Goal: Task Accomplishment & Management: Use online tool/utility

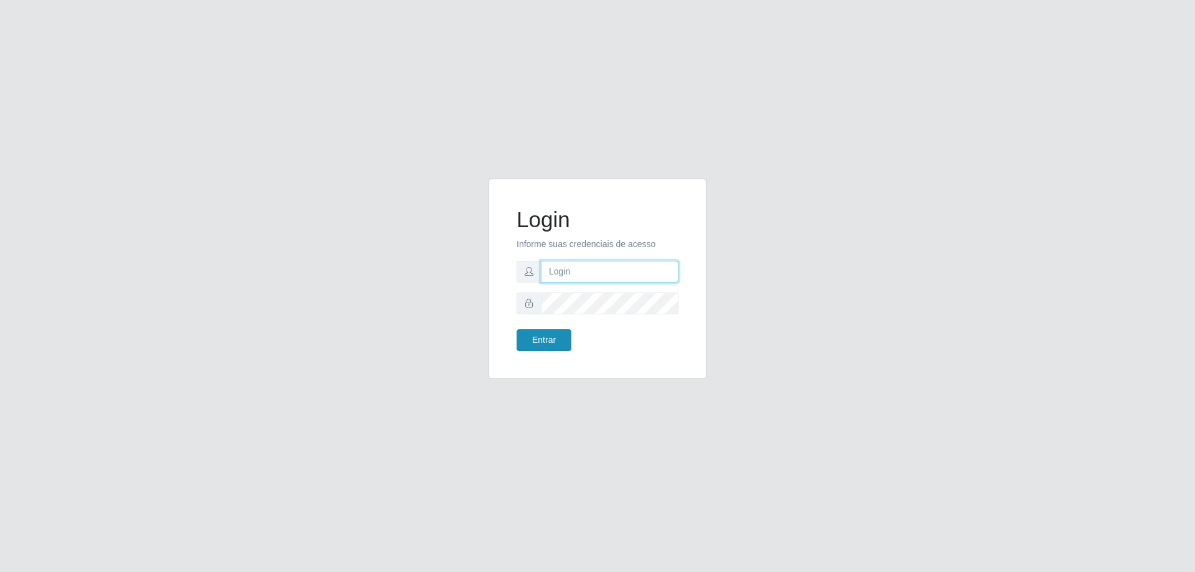
type input "[EMAIL_ADDRESS][DOMAIN_NAME]"
click at [554, 343] on button "Entrar" at bounding box center [544, 340] width 55 height 22
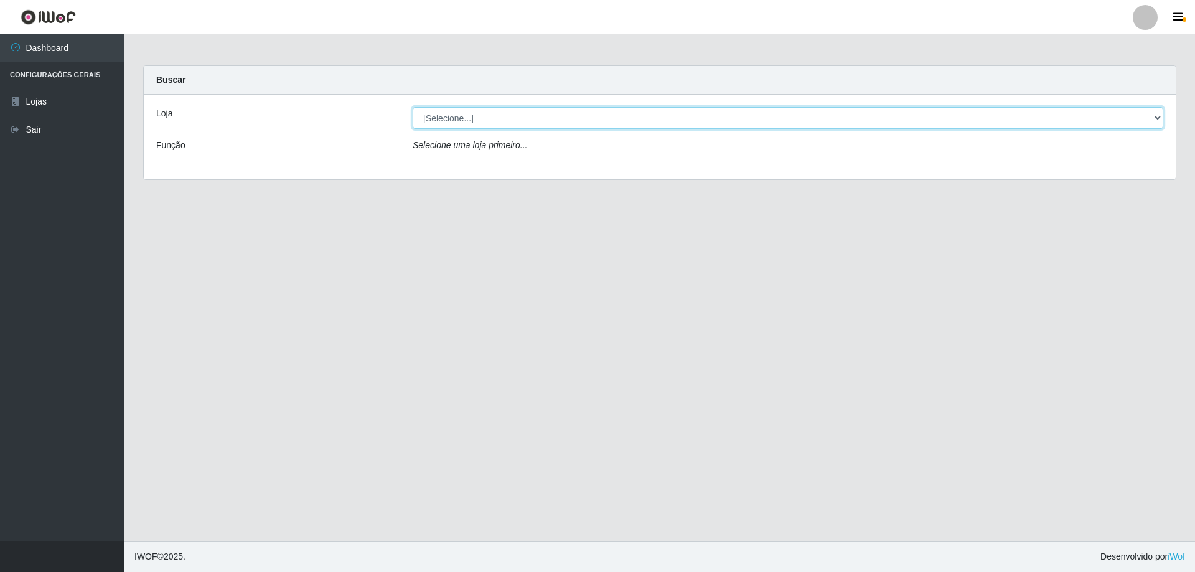
click at [1158, 115] on select "[Selecione...] SuperShow Bis - [GEOGRAPHIC_DATA]" at bounding box center [788, 118] width 751 height 22
select select "59"
click at [413, 107] on select "[Selecione...] SuperShow Bis - [GEOGRAPHIC_DATA]" at bounding box center [788, 118] width 751 height 22
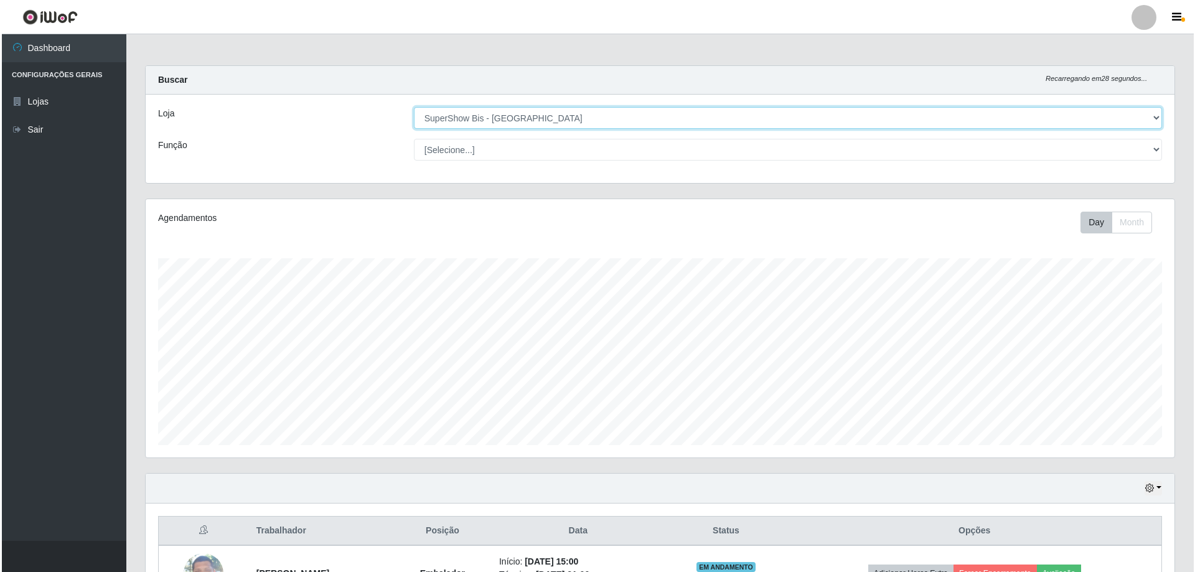
scroll to position [144, 0]
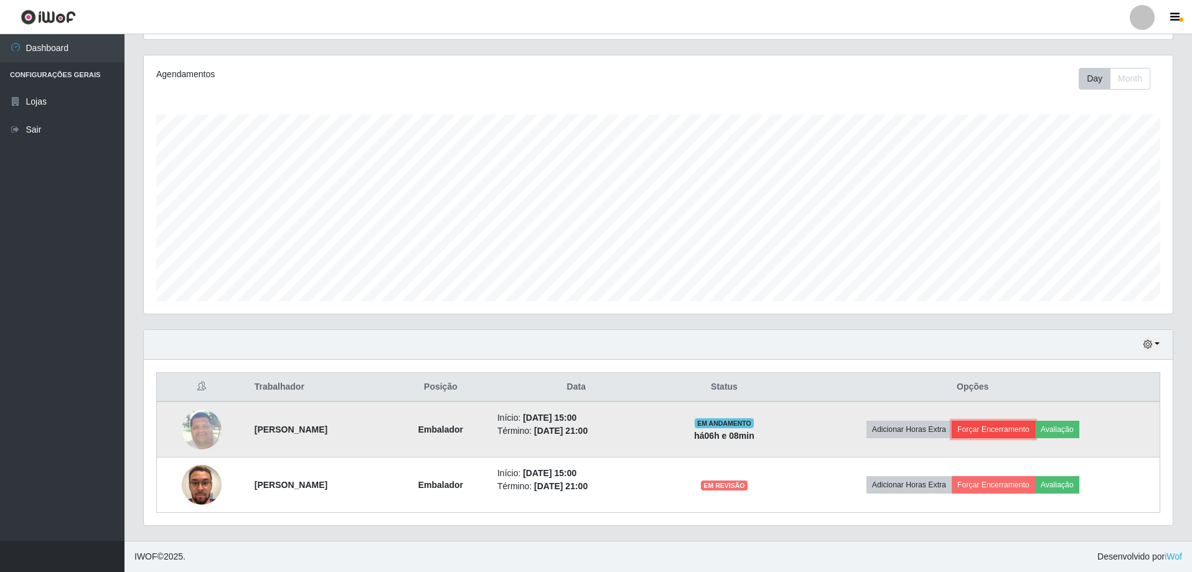
click at [1014, 425] on button "Forçar Encerramento" at bounding box center [993, 429] width 83 height 17
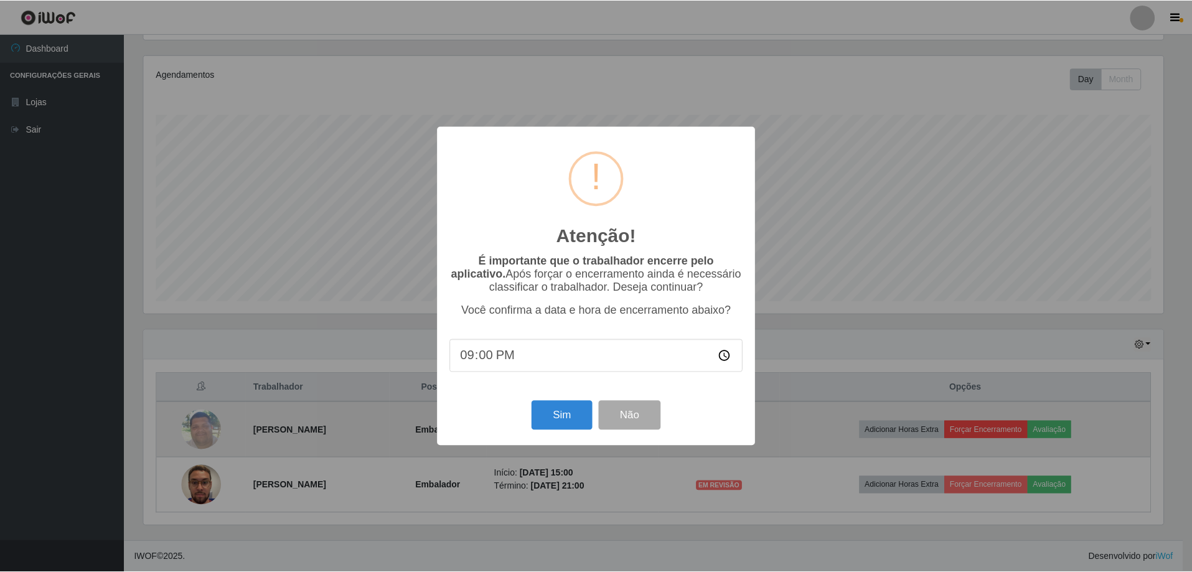
scroll to position [258, 1022]
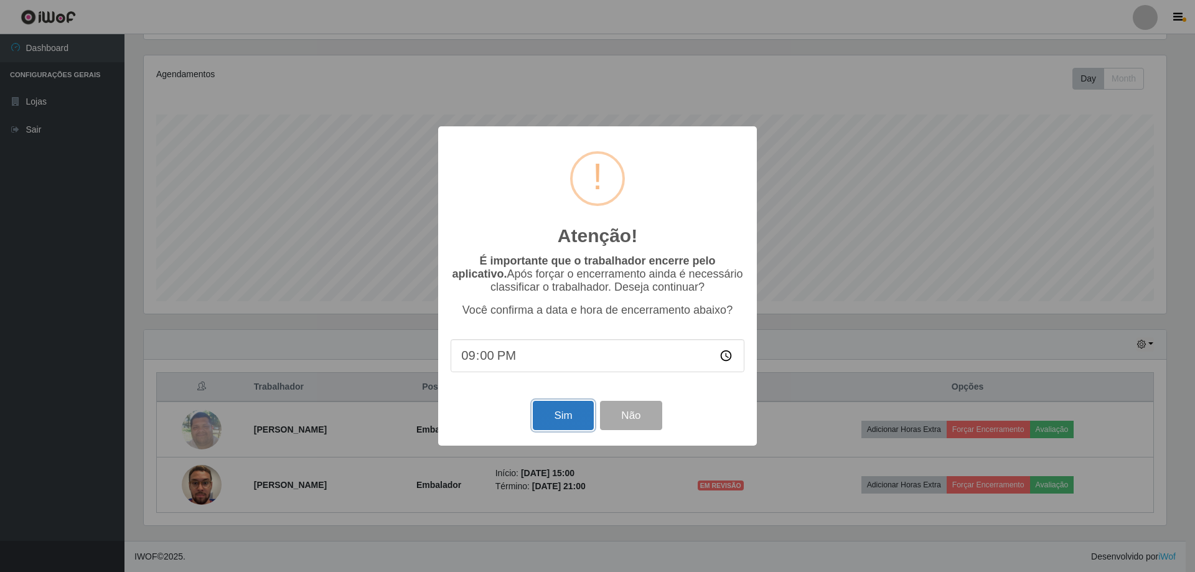
click at [560, 419] on button "Sim" at bounding box center [563, 415] width 60 height 29
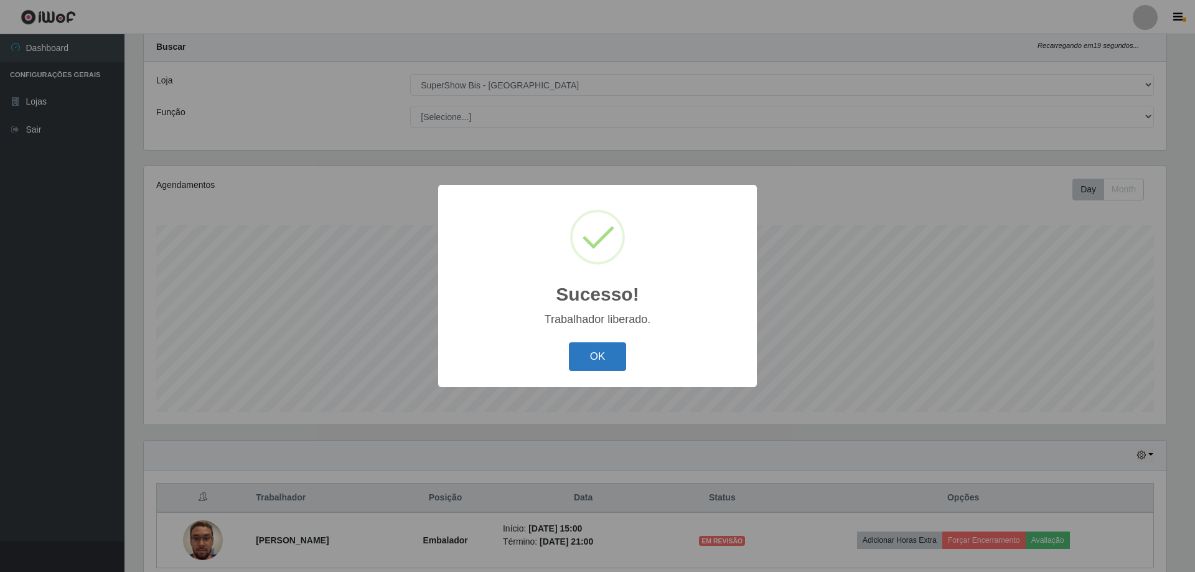
click at [592, 351] on button "OK" at bounding box center [598, 356] width 58 height 29
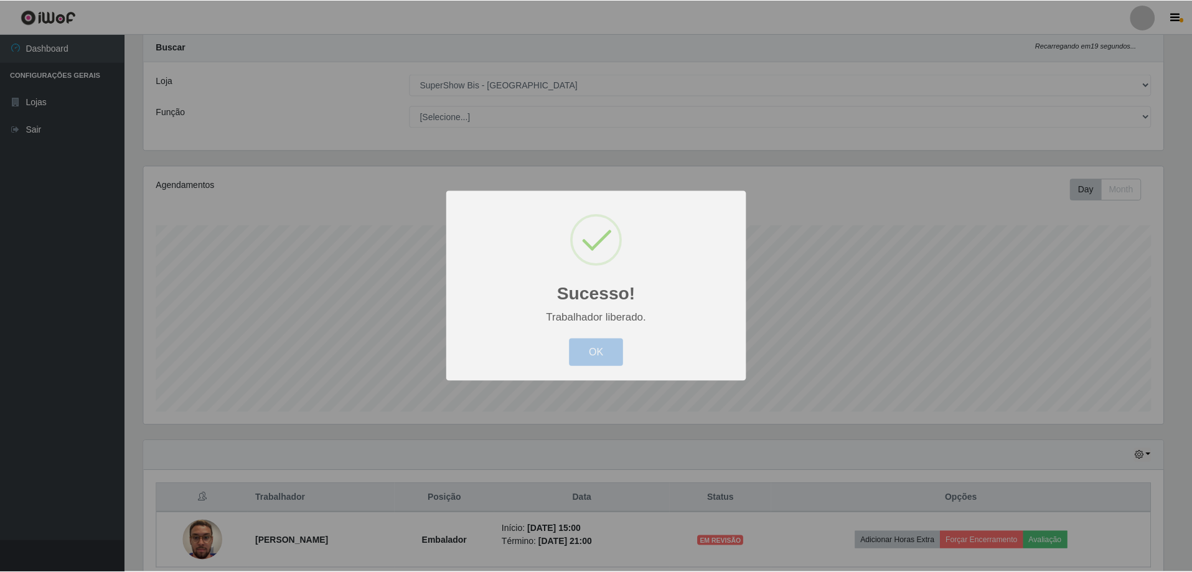
scroll to position [258, 1029]
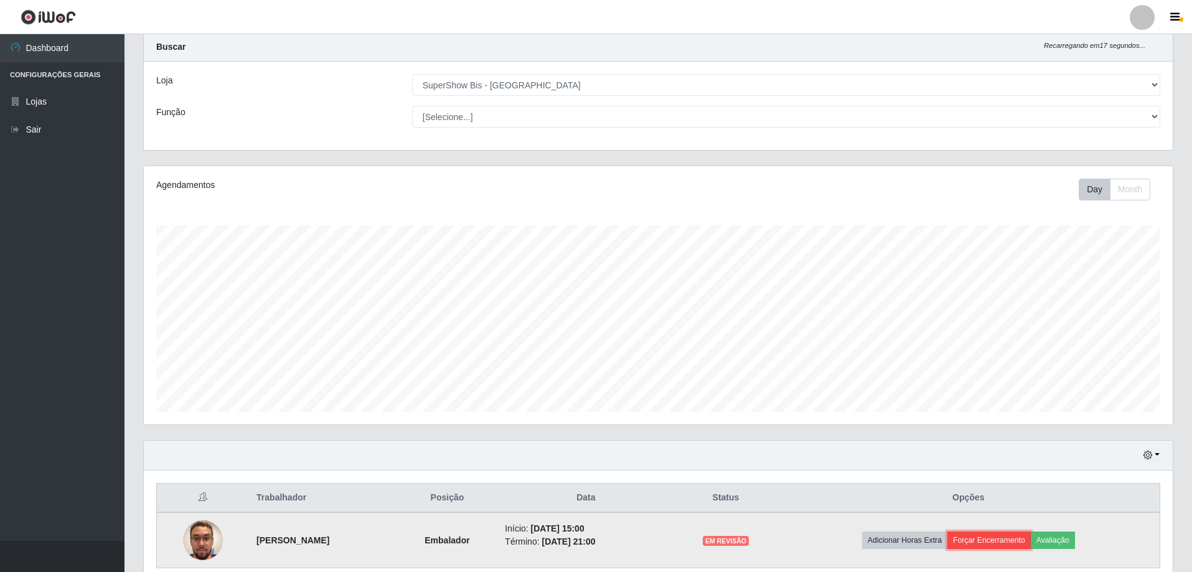
click at [992, 539] on button "Forçar Encerramento" at bounding box center [988, 539] width 83 height 17
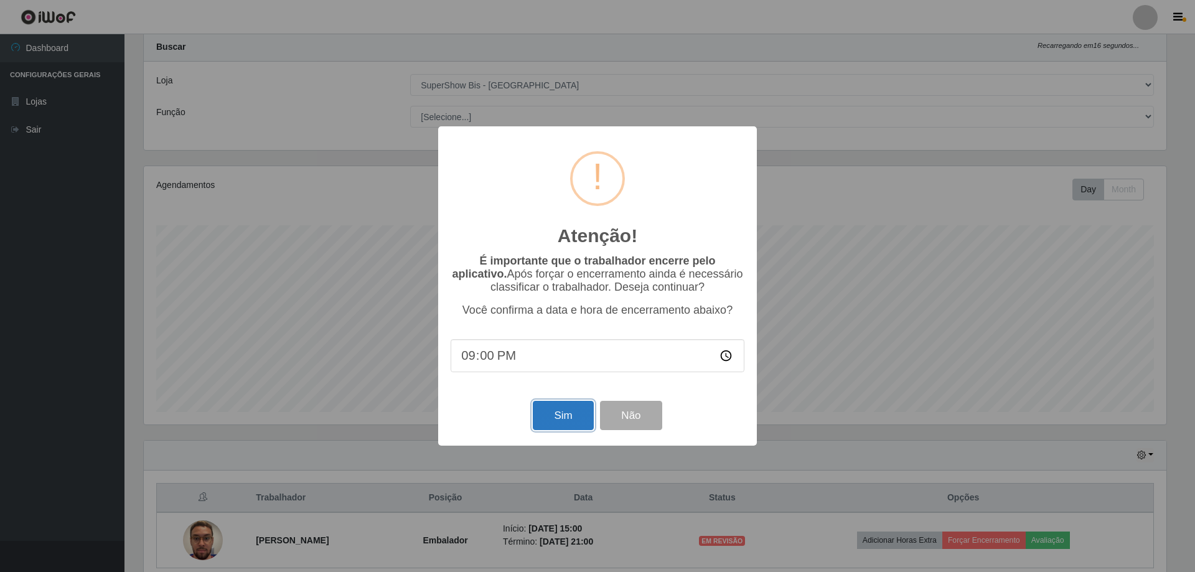
click at [579, 426] on button "Sim" at bounding box center [563, 415] width 60 height 29
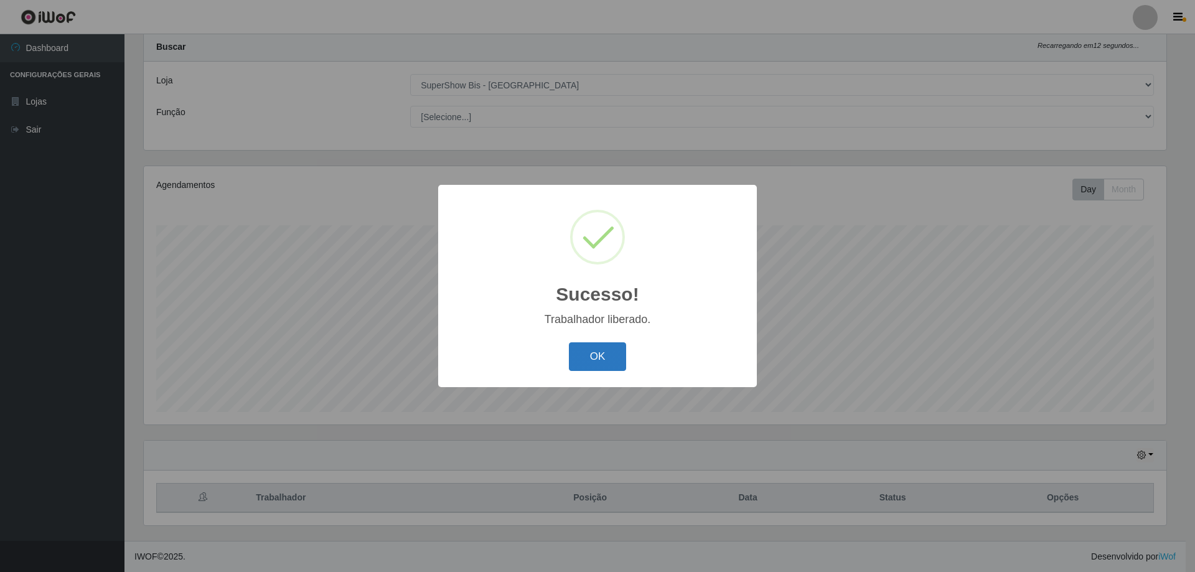
click at [599, 356] on button "OK" at bounding box center [598, 356] width 58 height 29
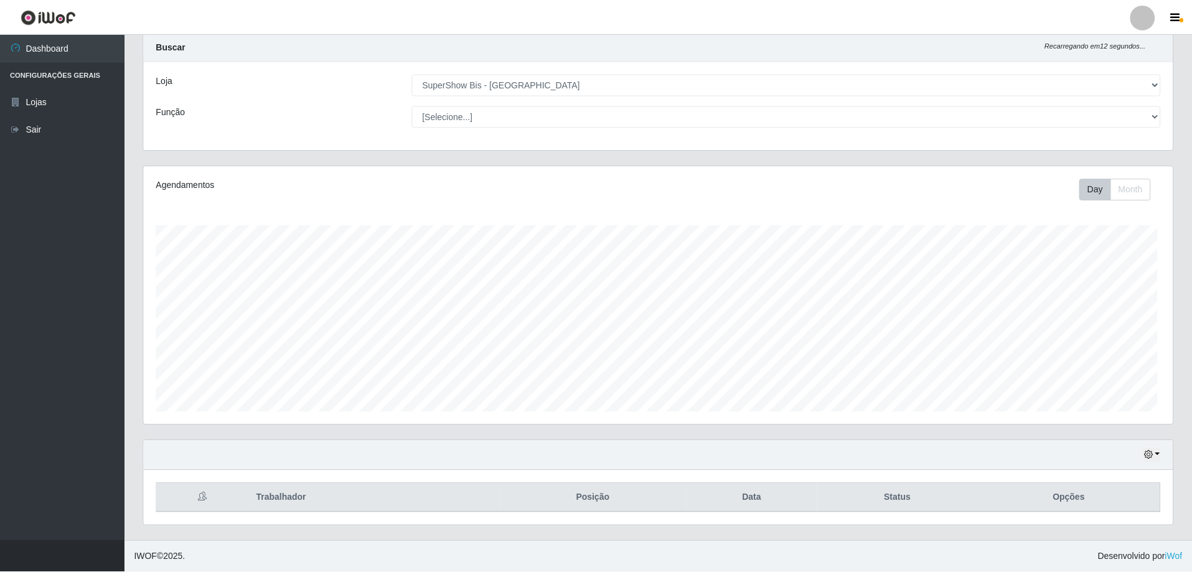
scroll to position [258, 1029]
